Goal: Information Seeking & Learning: Learn about a topic

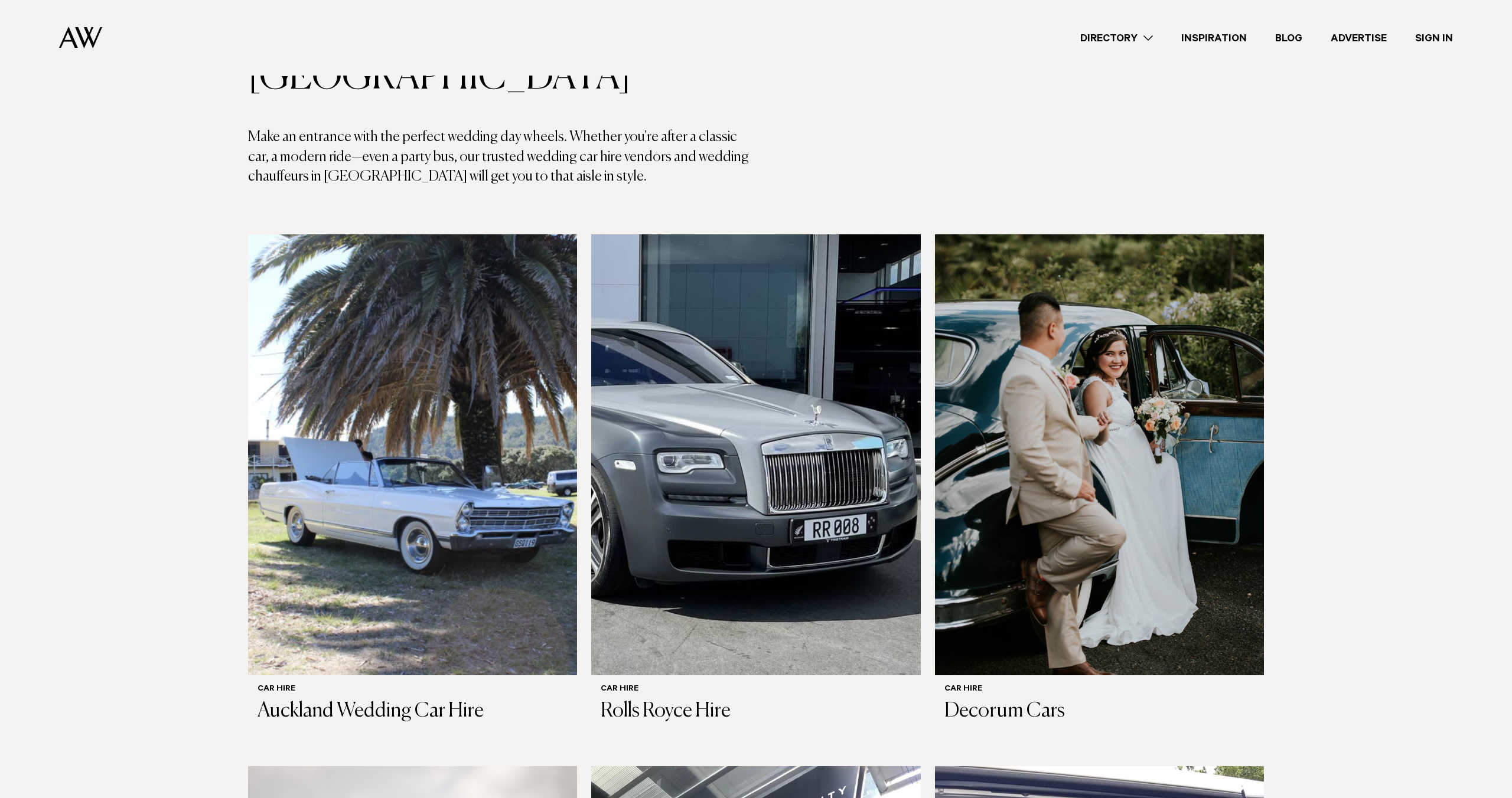
scroll to position [144, 0]
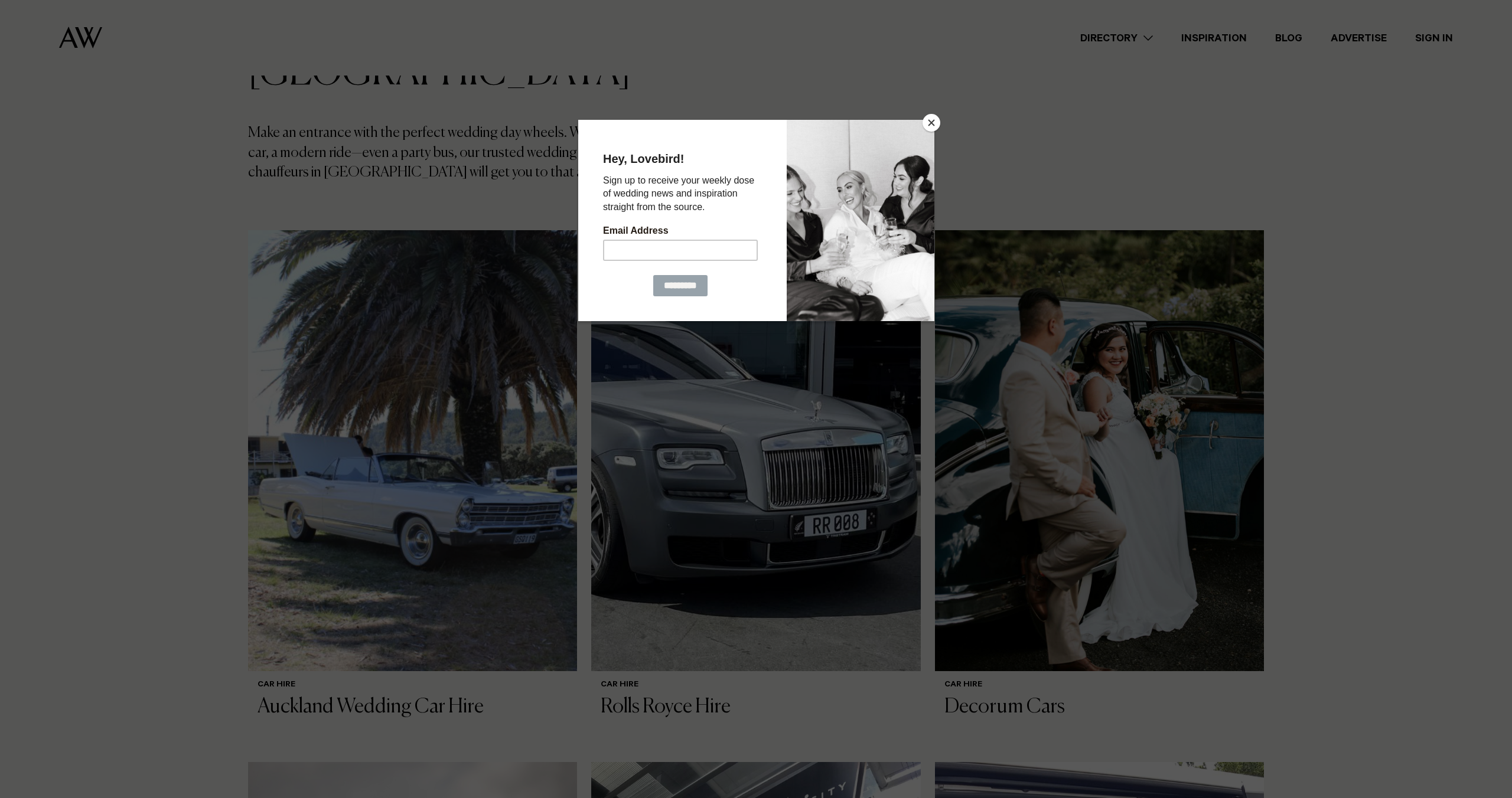
click at [927, 118] on button "Close" at bounding box center [931, 123] width 18 height 18
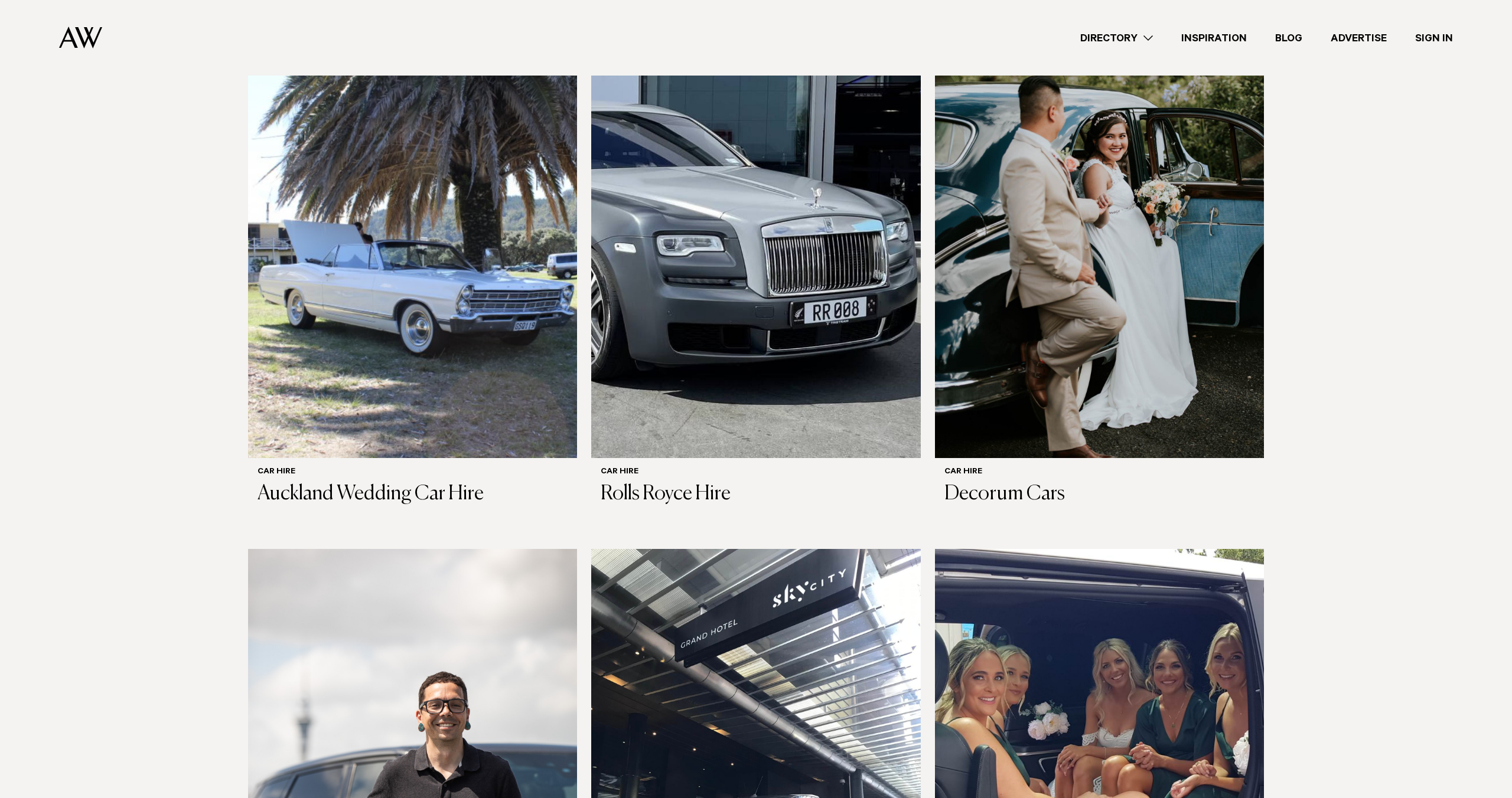
scroll to position [339, 0]
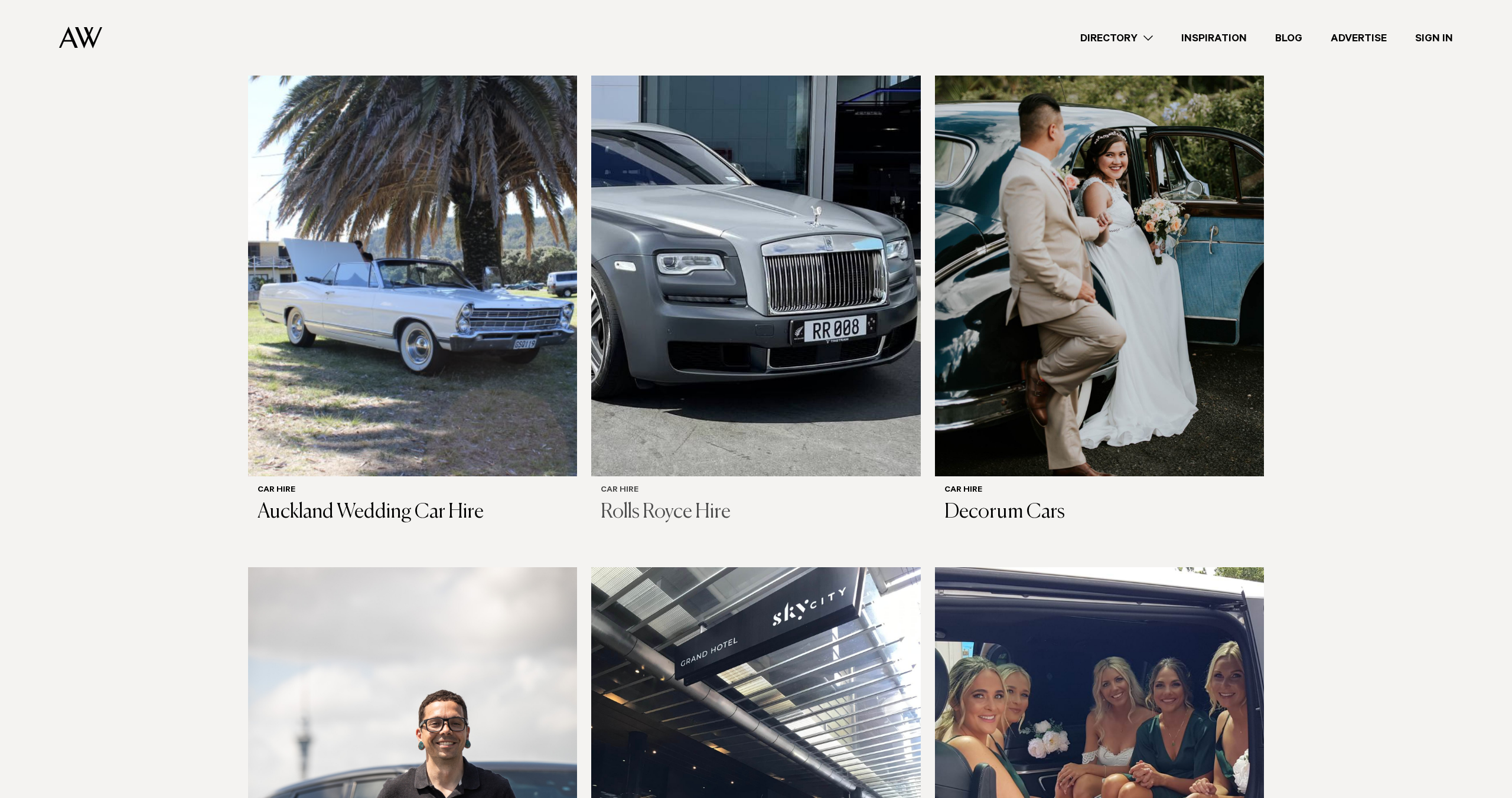
click at [805, 308] on img at bounding box center [755, 256] width 329 height 442
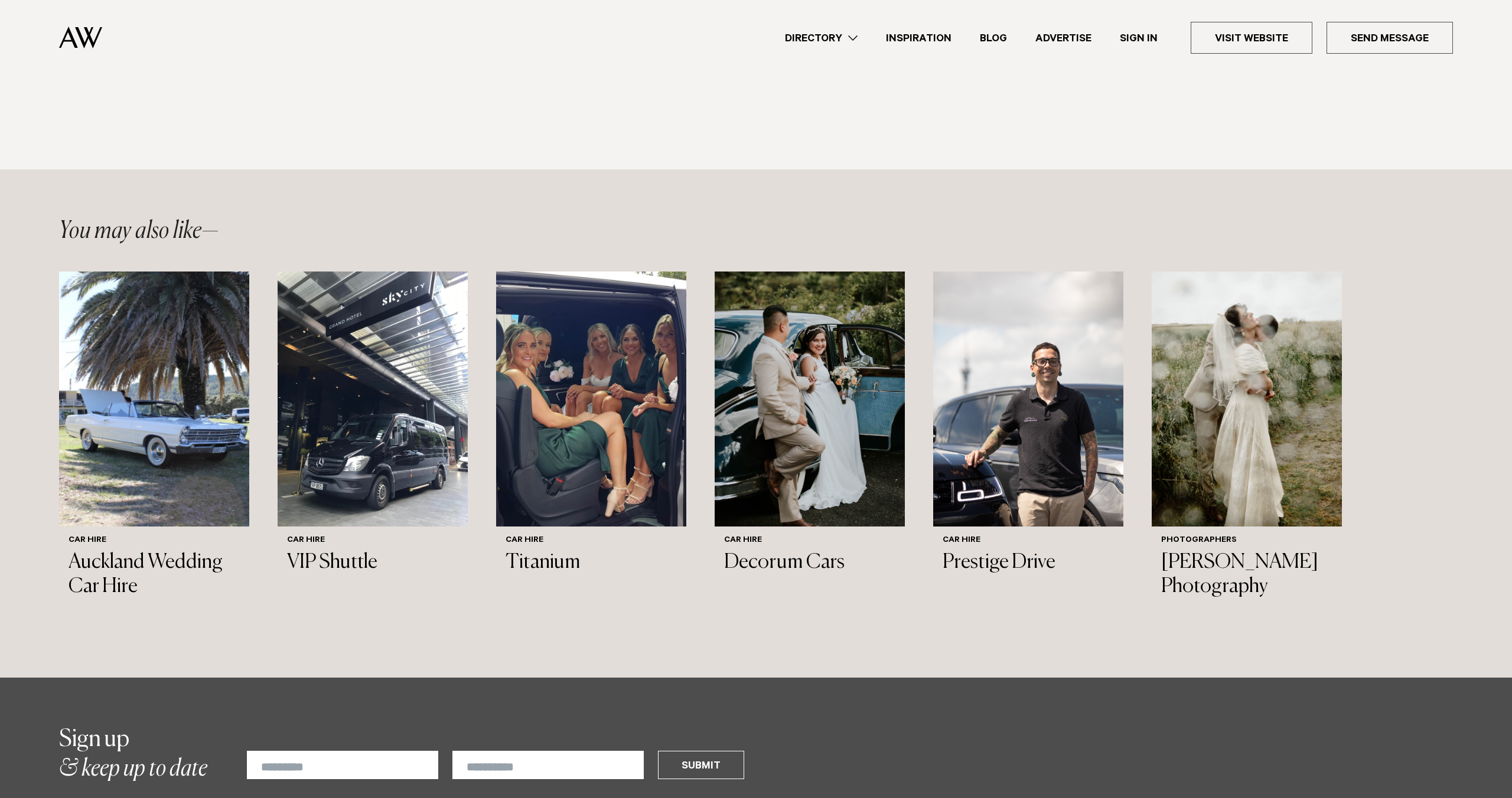
scroll to position [989, 0]
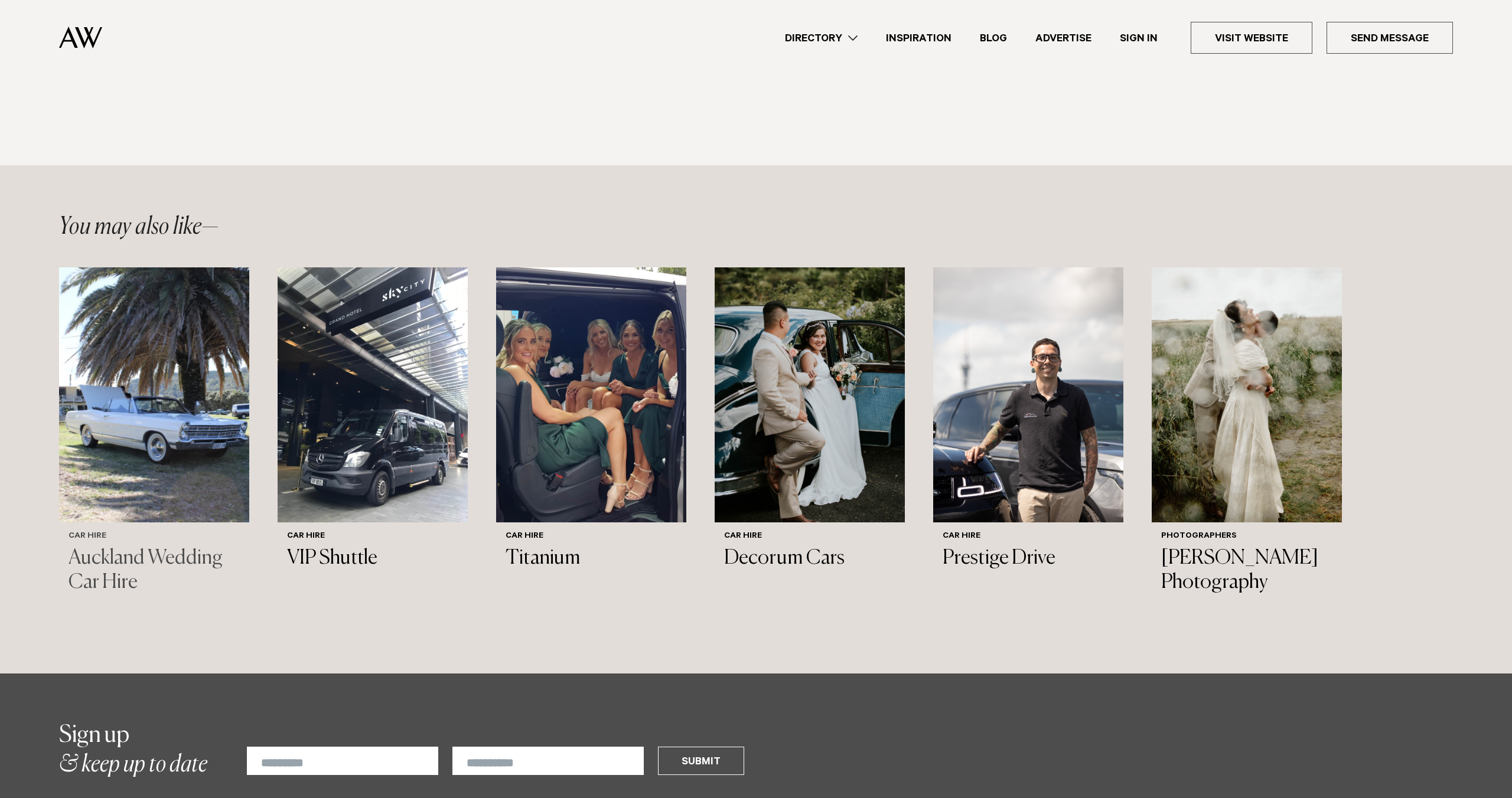
click at [170, 422] on img "1 / 6" at bounding box center [154, 395] width 190 height 255
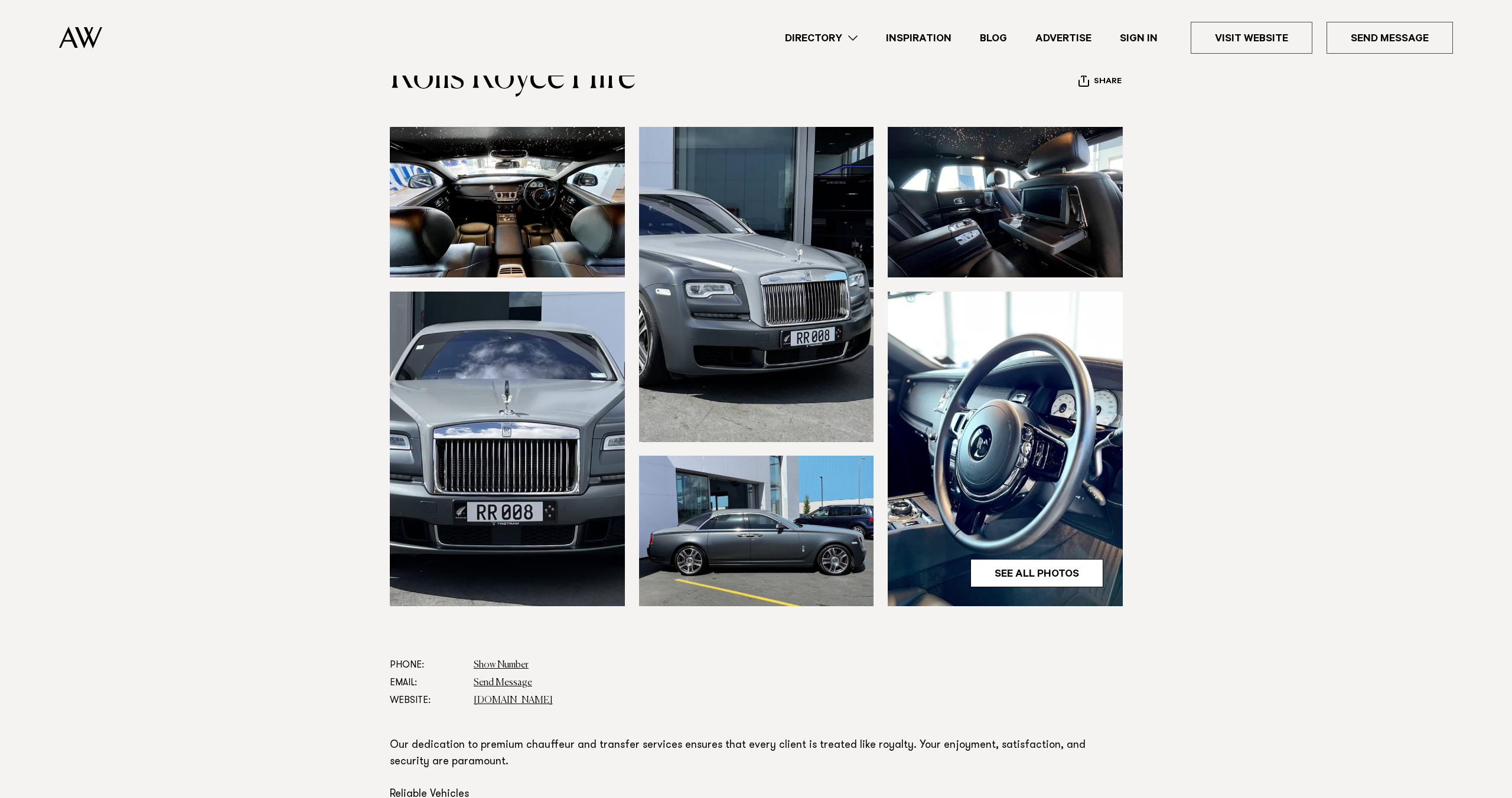
scroll to position [0, 0]
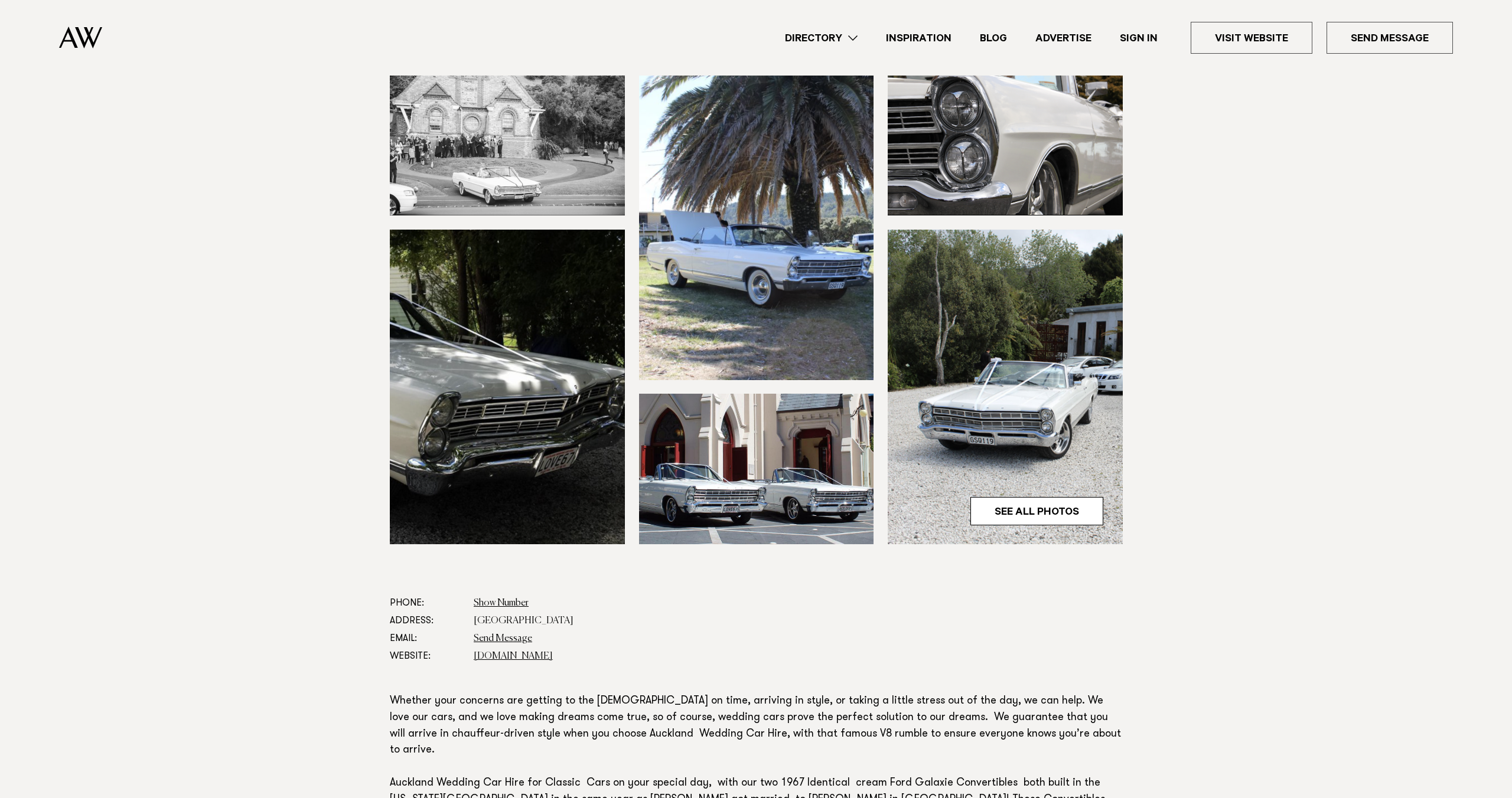
scroll to position [167, 0]
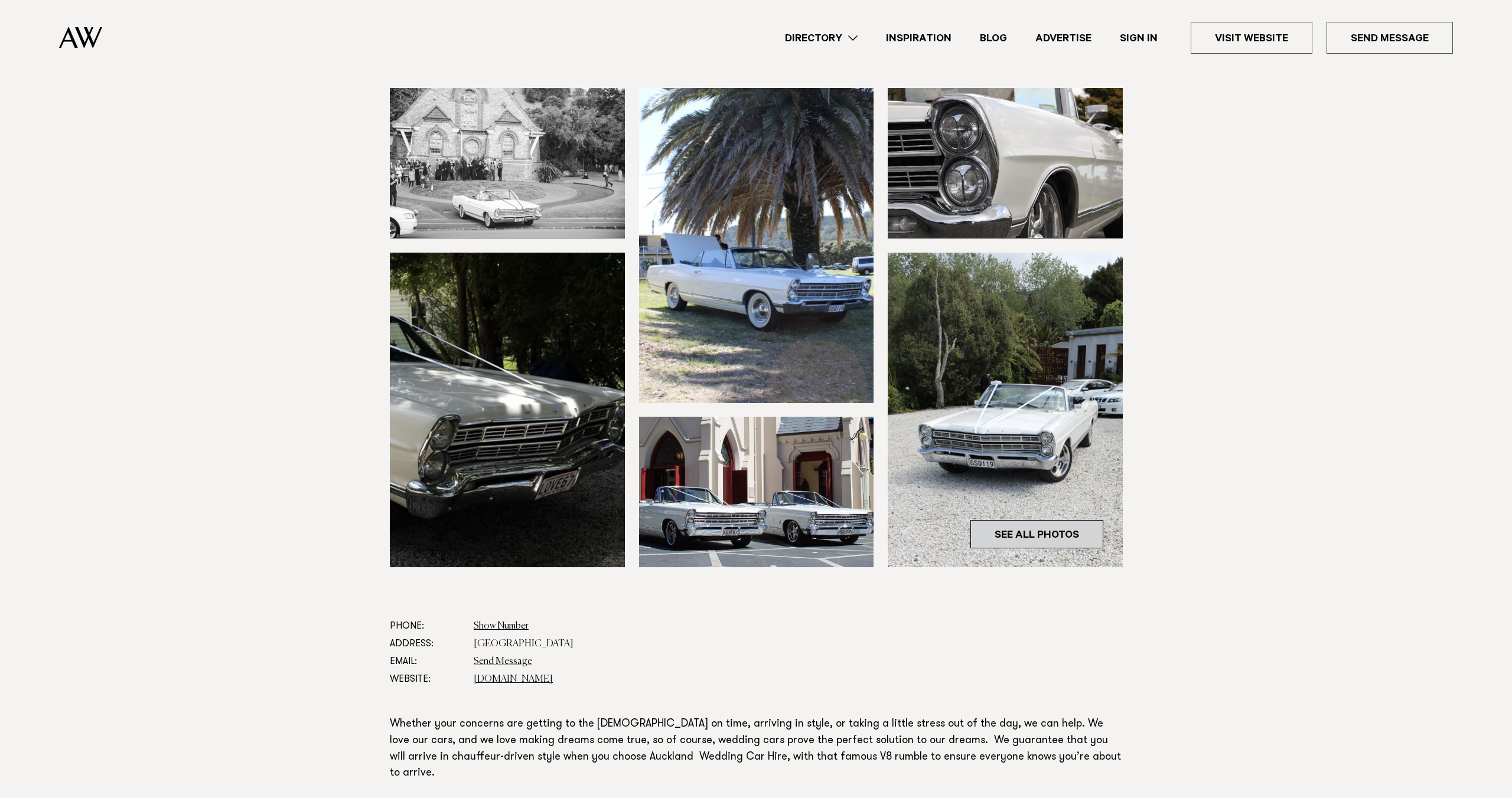
click at [1012, 532] on link "See All Photos" at bounding box center [1037, 534] width 133 height 29
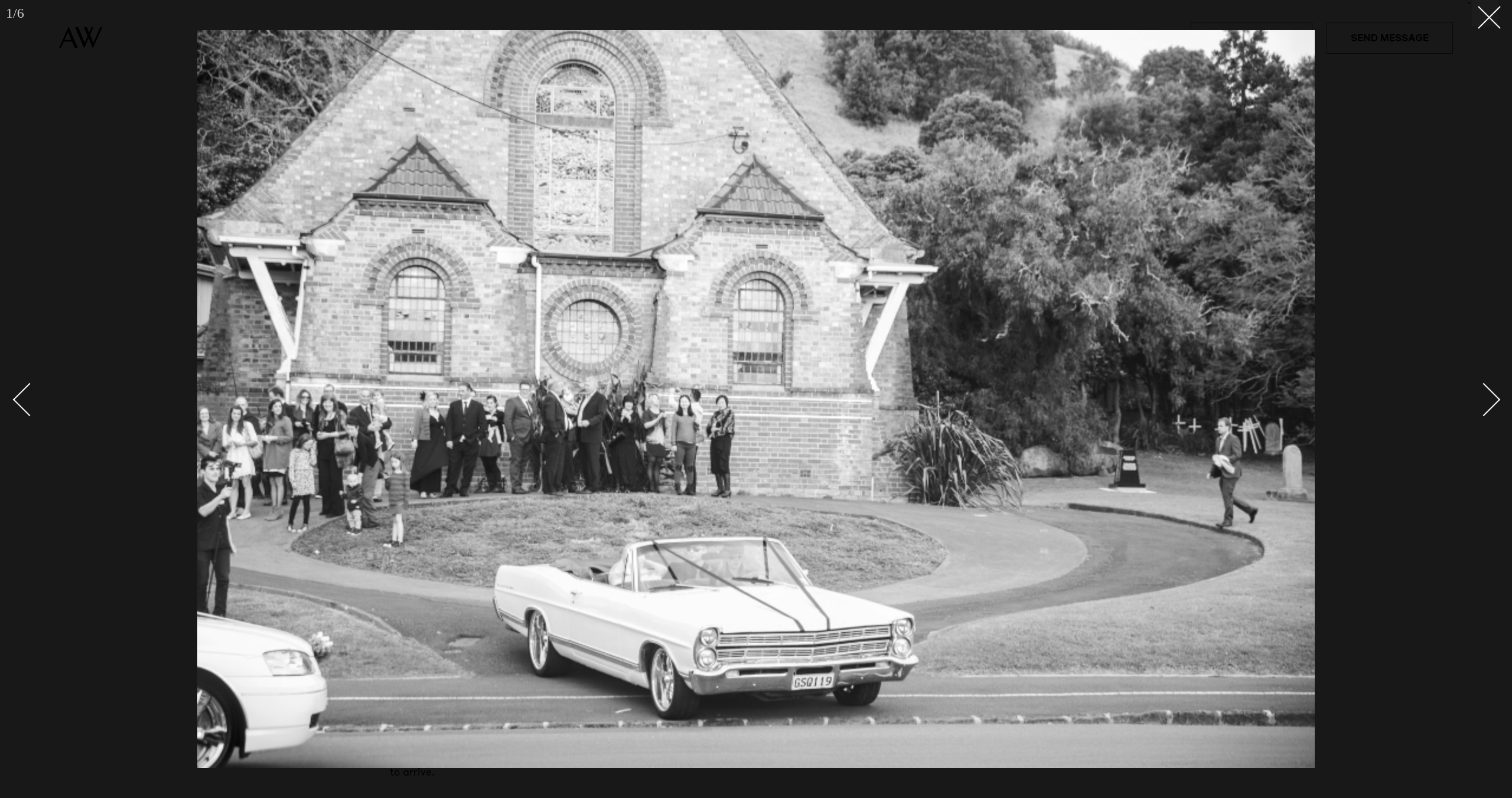
click at [1492, 393] on div "Next slide" at bounding box center [1483, 400] width 34 height 34
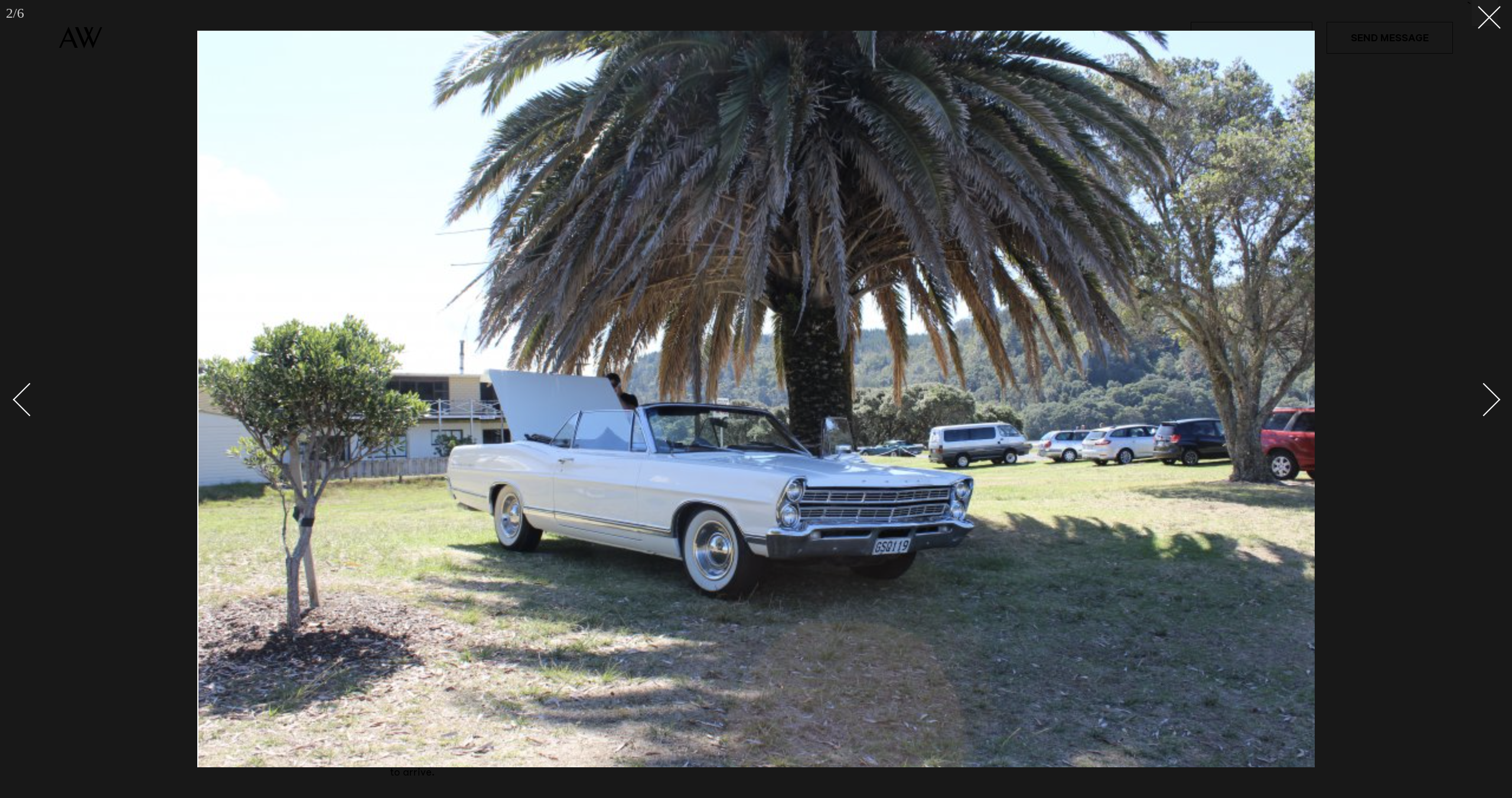
click at [1492, 393] on div "Next slide" at bounding box center [1483, 400] width 34 height 34
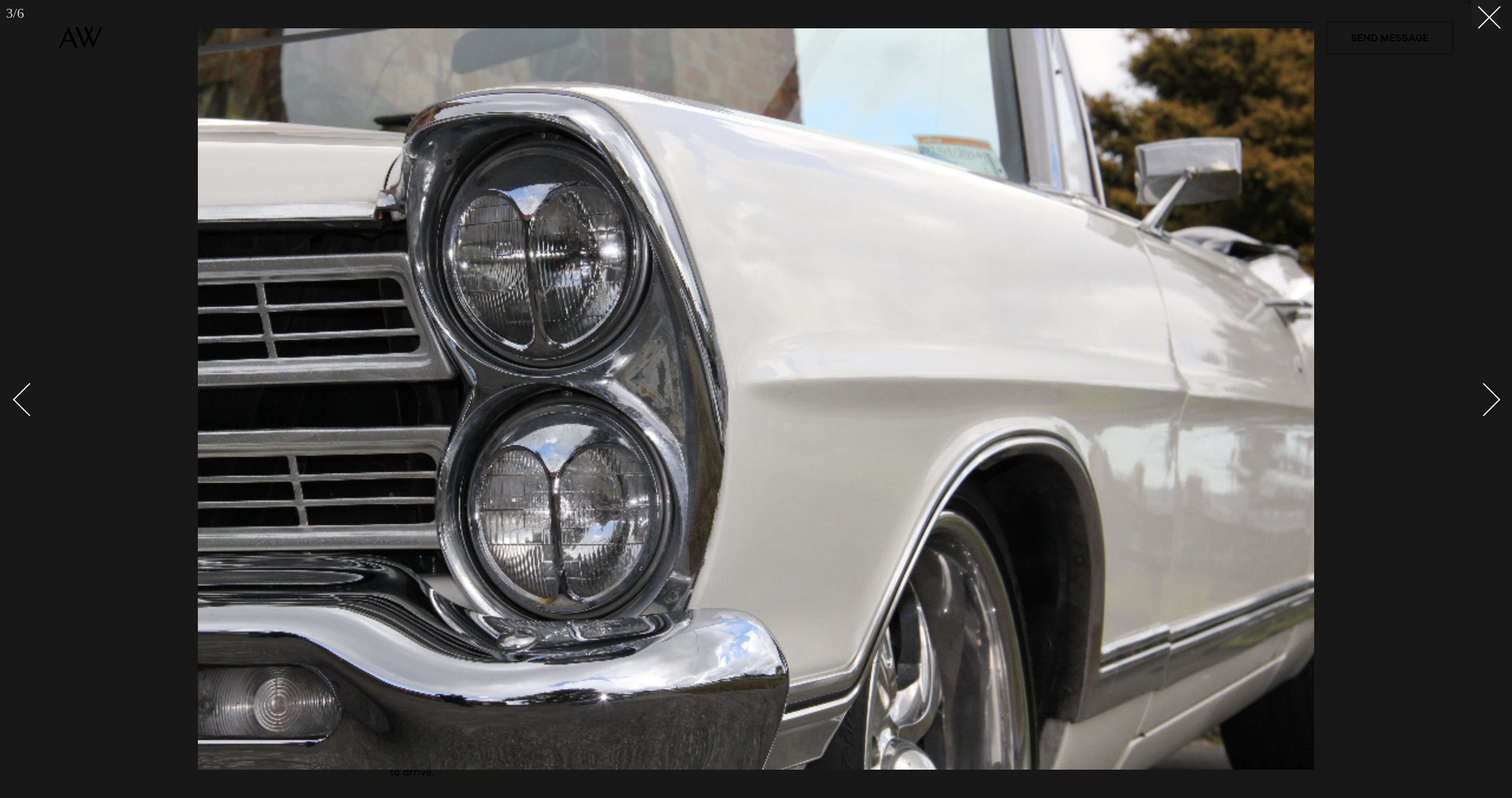
click at [1492, 393] on div "Next slide" at bounding box center [1483, 400] width 34 height 34
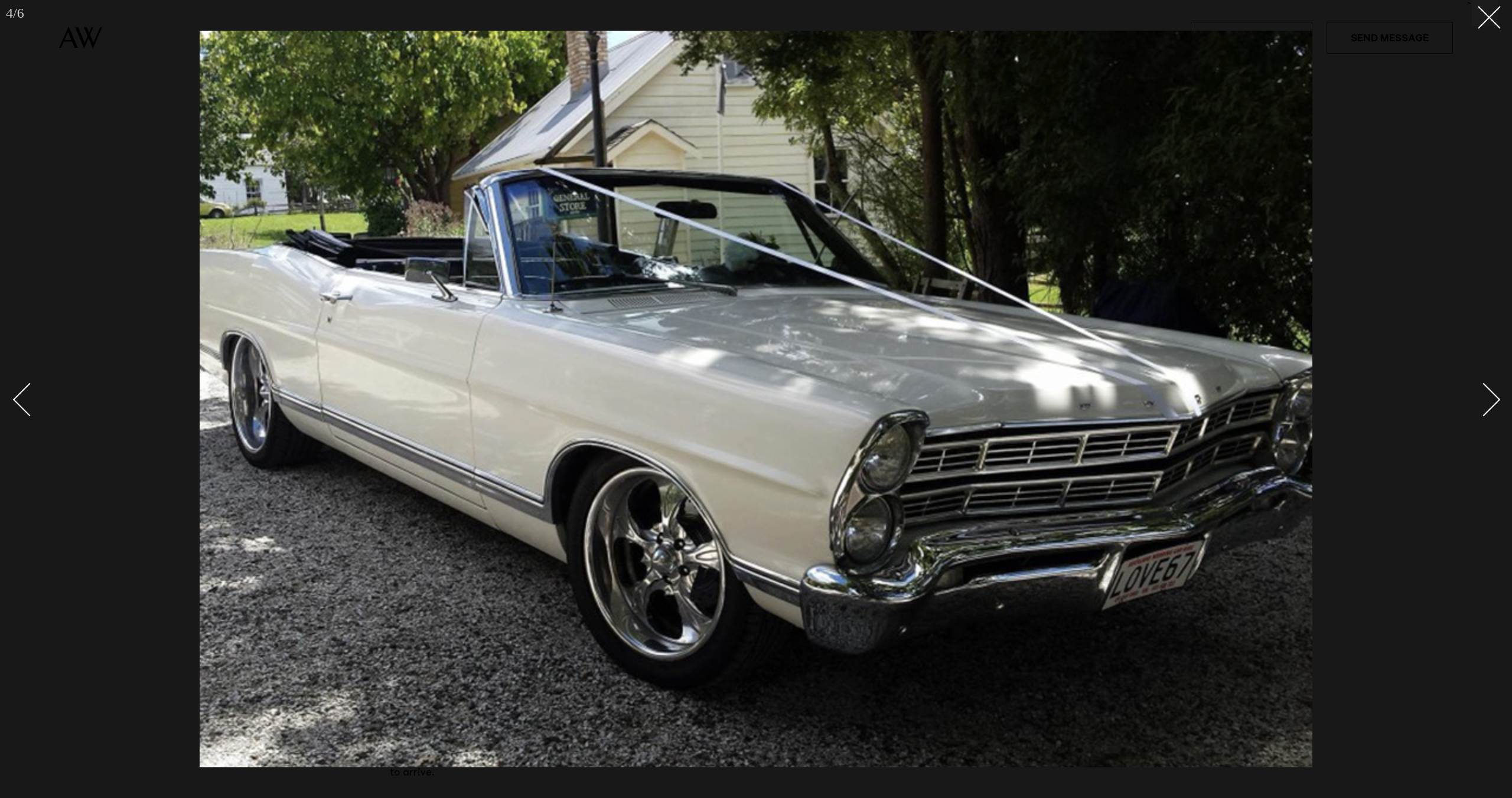
click at [1492, 393] on div "Next slide" at bounding box center [1483, 400] width 34 height 34
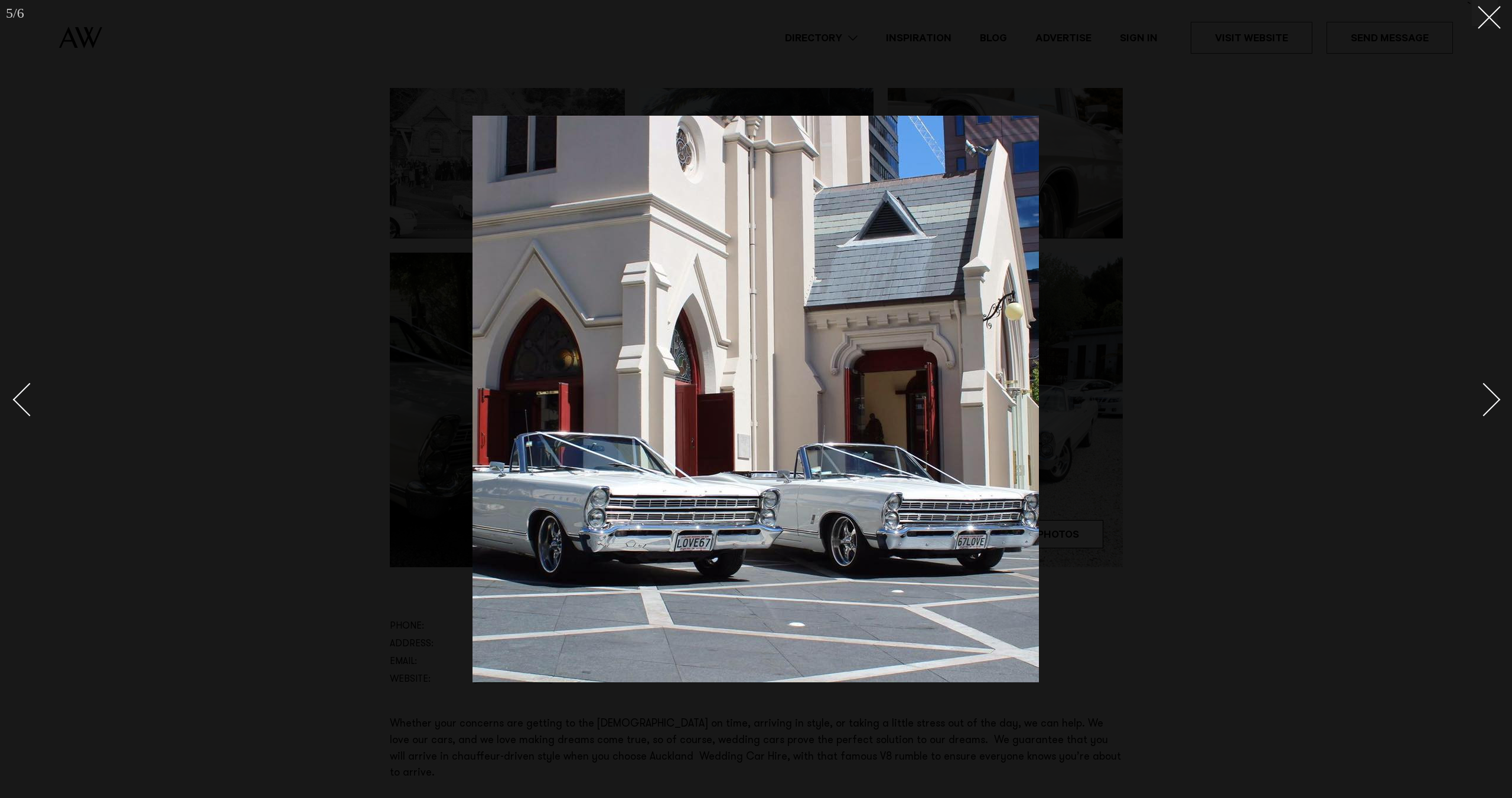
click at [1492, 393] on div "Next slide" at bounding box center [1483, 400] width 34 height 34
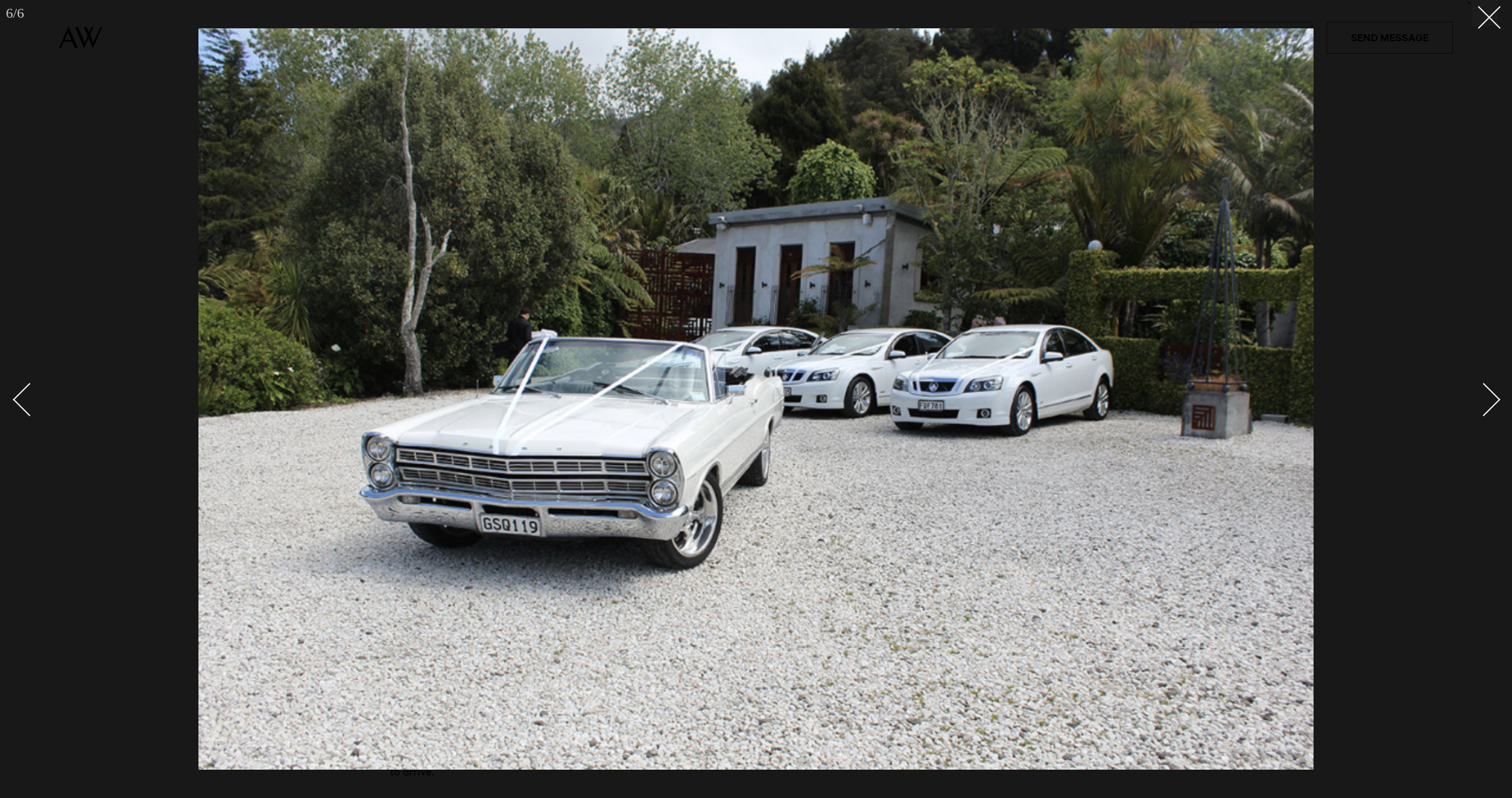
click at [1492, 393] on div "Next slide" at bounding box center [1483, 400] width 34 height 34
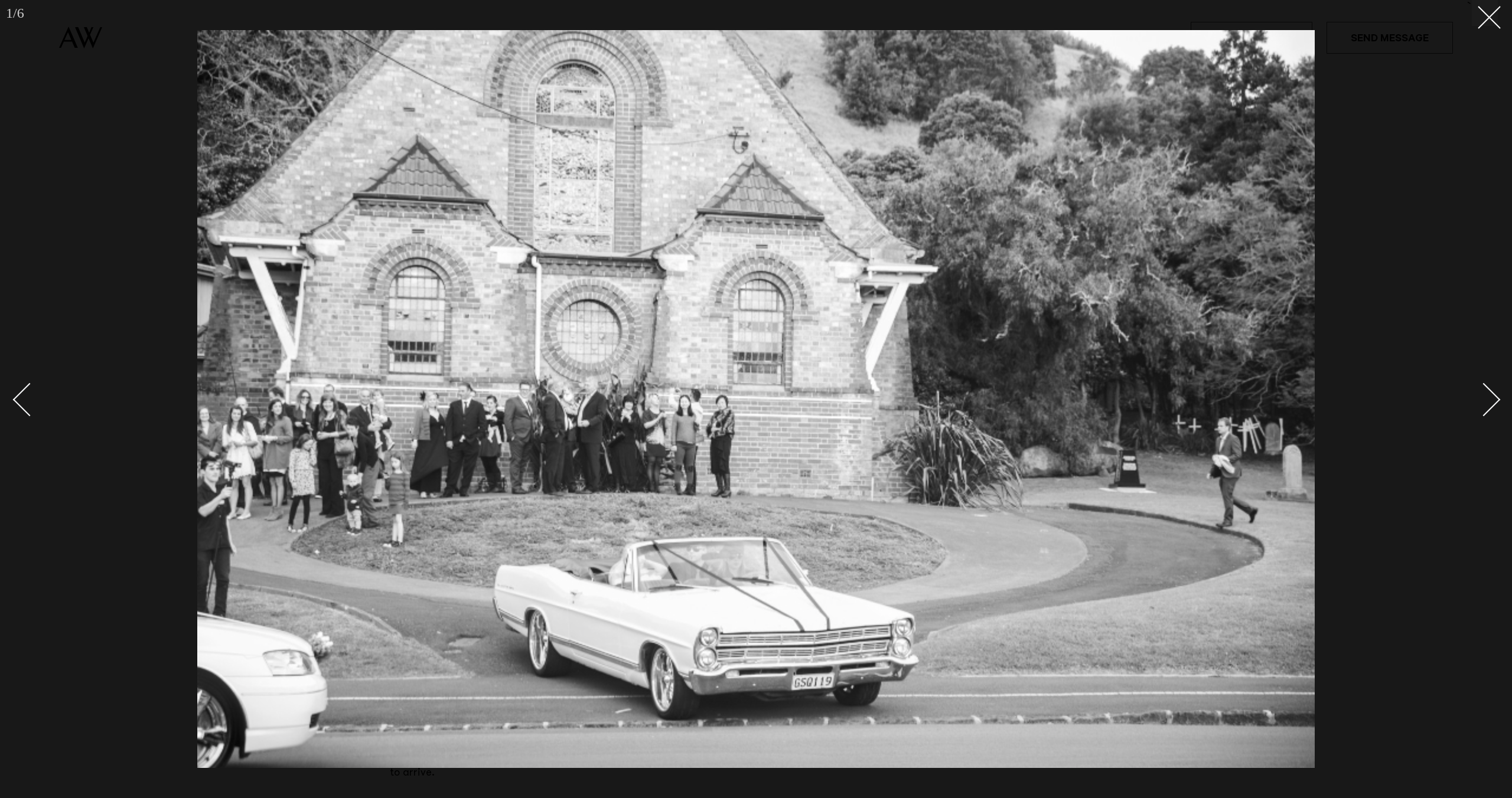
click at [1492, 393] on div "Next slide" at bounding box center [1483, 400] width 34 height 34
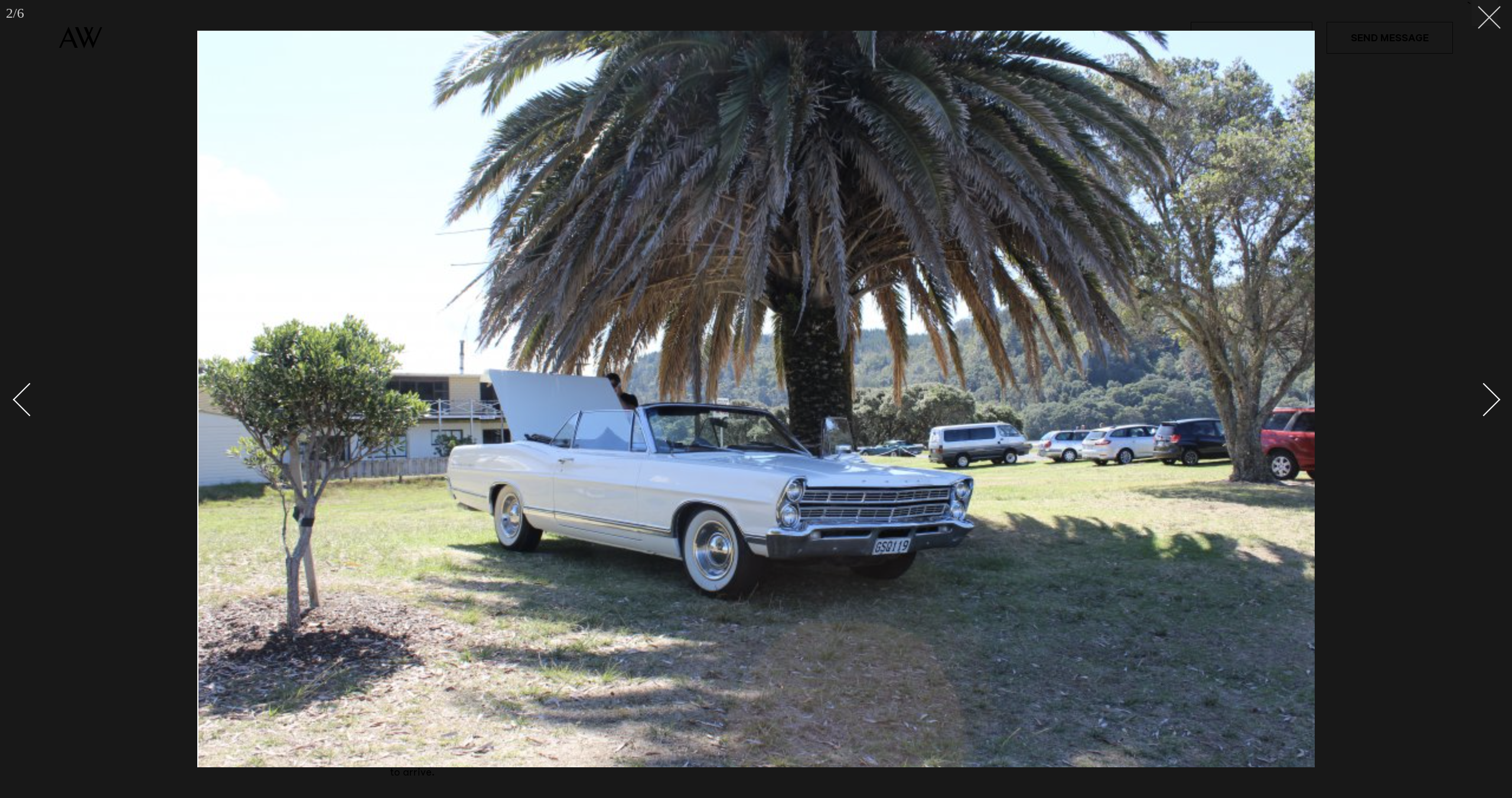
click at [1487, 25] on button at bounding box center [1485, 13] width 26 height 26
